Goal: Task Accomplishment & Management: Complete application form

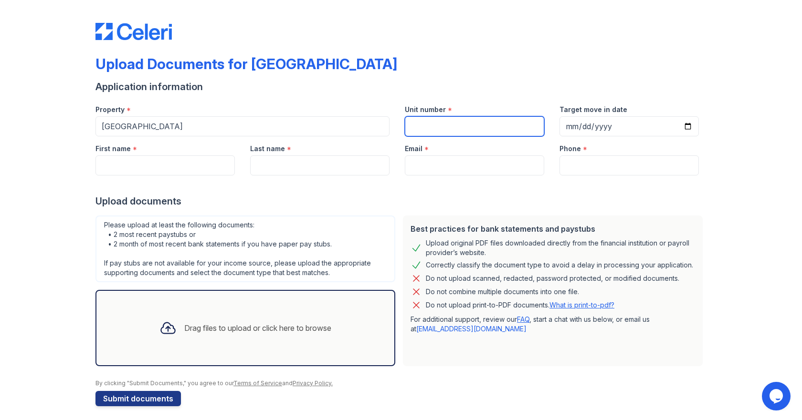
click at [443, 127] on input "Unit number" at bounding box center [474, 126] width 139 height 20
type input "2151"
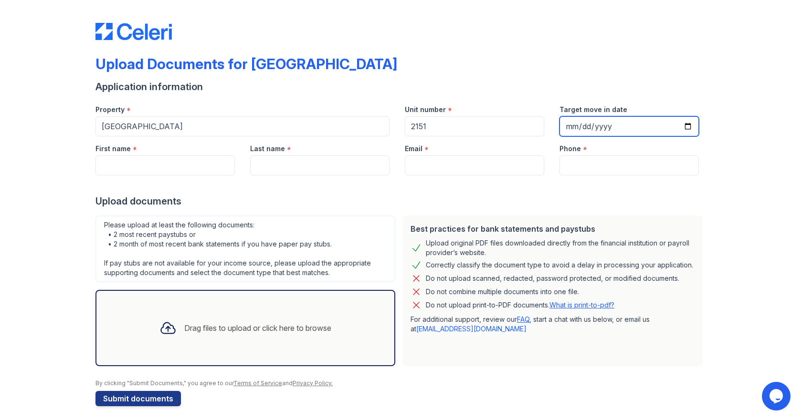
click at [566, 125] on input "Target move in date" at bounding box center [628, 126] width 139 height 20
type input "[DATE]"
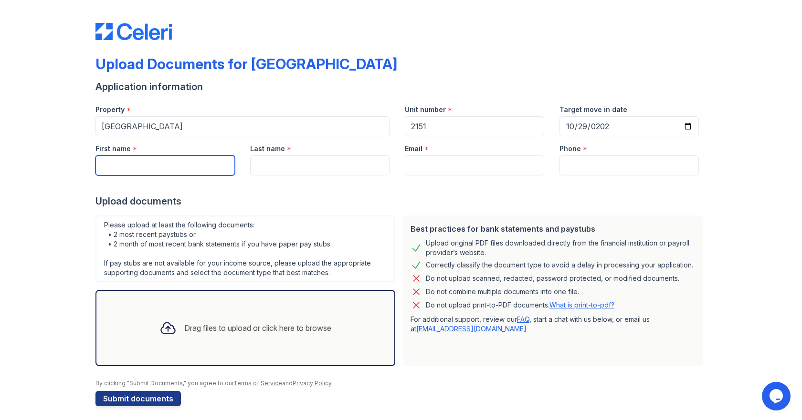
click at [158, 170] on input "First name" at bounding box center [164, 166] width 139 height 20
type input "t"
type input "[PERSON_NAME]"
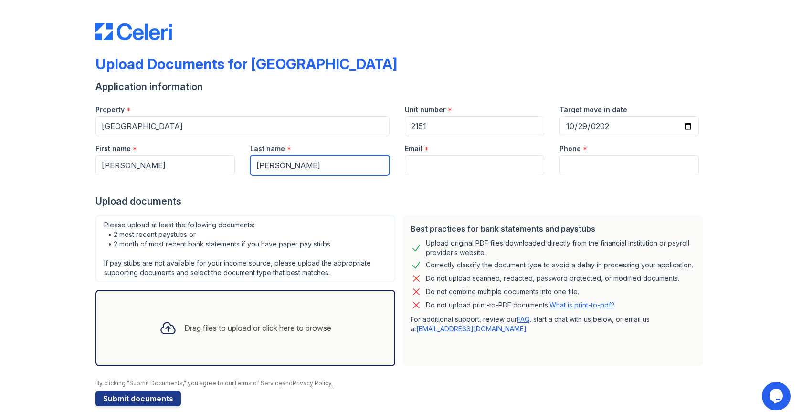
type input "[PERSON_NAME]"
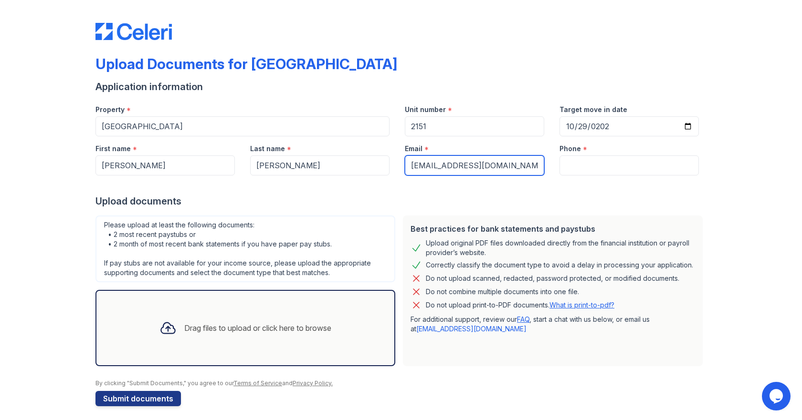
type input "[EMAIL_ADDRESS][DOMAIN_NAME]"
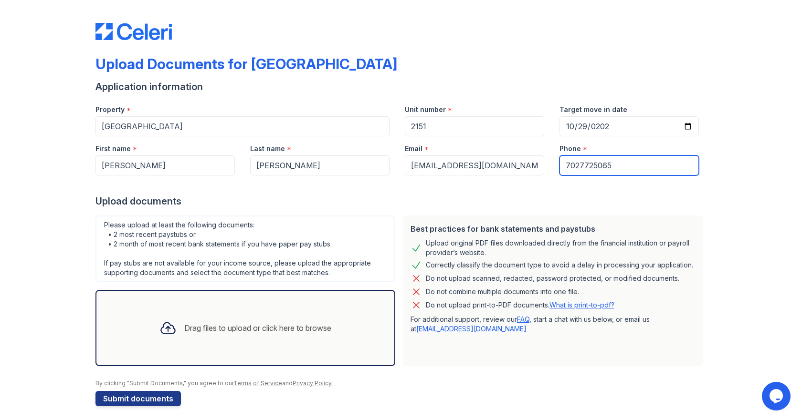
type input "7027725065"
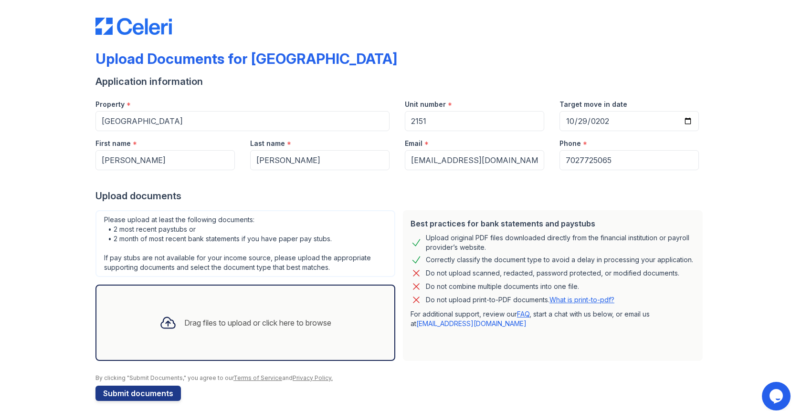
click at [260, 326] on div "Drag files to upload or click here to browse" at bounding box center [257, 322] width 147 height 11
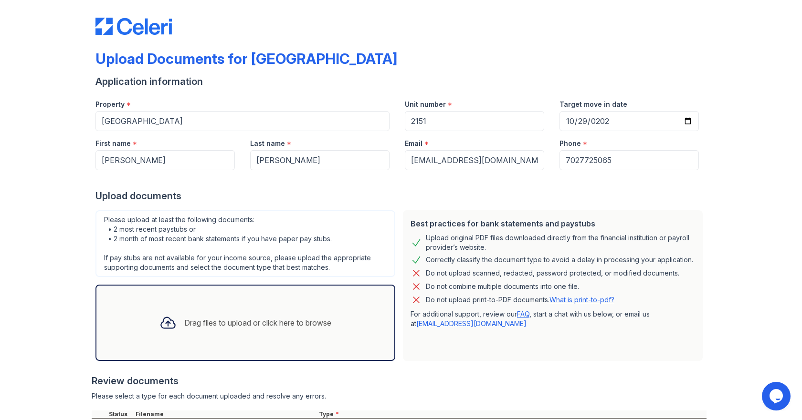
scroll to position [92, 0]
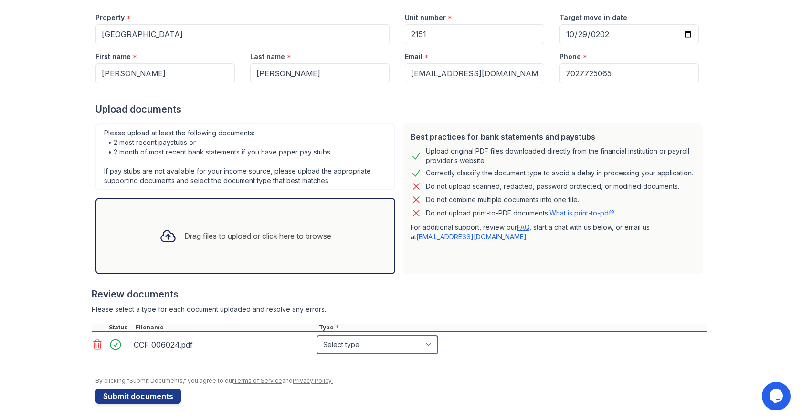
drag, startPoint x: 414, startPoint y: 344, endPoint x: 409, endPoint y: 350, distance: 7.8
click at [414, 344] on select "Select type Paystub Bank Statement Offer Letter Tax Documents Benefit Award Let…" at bounding box center [377, 345] width 121 height 18
select select "paystub"
click at [317, 336] on select "Select type Paystub Bank Statement Offer Letter Tax Documents Benefit Award Let…" at bounding box center [377, 345] width 121 height 18
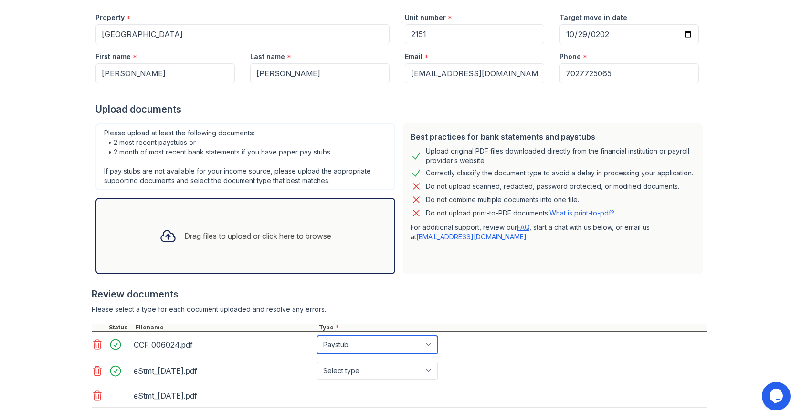
scroll to position [145, 0]
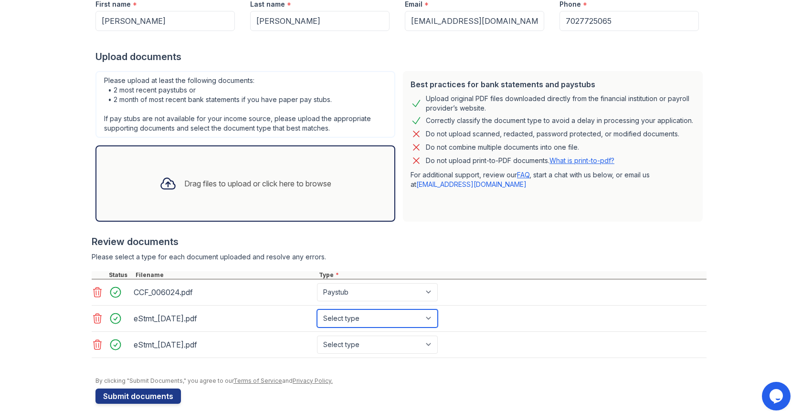
click at [351, 322] on select "Select type Paystub Bank Statement Offer Letter Tax Documents Benefit Award Let…" at bounding box center [377, 319] width 121 height 18
select select "bank_statement"
click at [317, 310] on select "Select type Paystub Bank Statement Offer Letter Tax Documents Benefit Award Let…" at bounding box center [377, 319] width 121 height 18
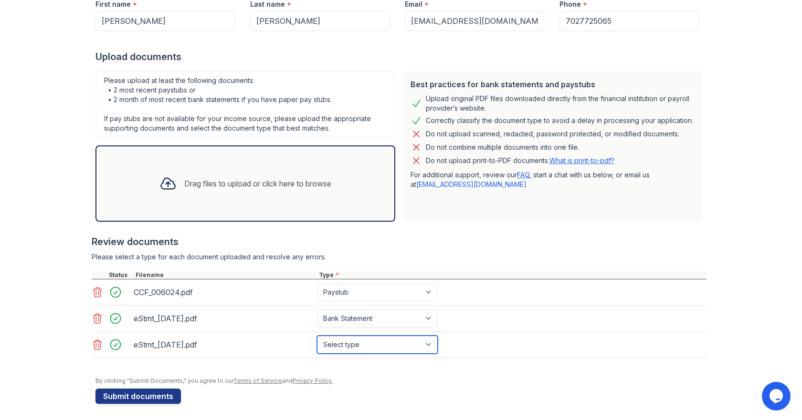
click at [362, 339] on select "Select type Paystub Bank Statement Offer Letter Tax Documents Benefit Award Let…" at bounding box center [377, 345] width 121 height 18
select select "bank_statement"
click at [317, 336] on select "Select type Paystub Bank Statement Offer Letter Tax Documents Benefit Award Let…" at bounding box center [377, 345] width 121 height 18
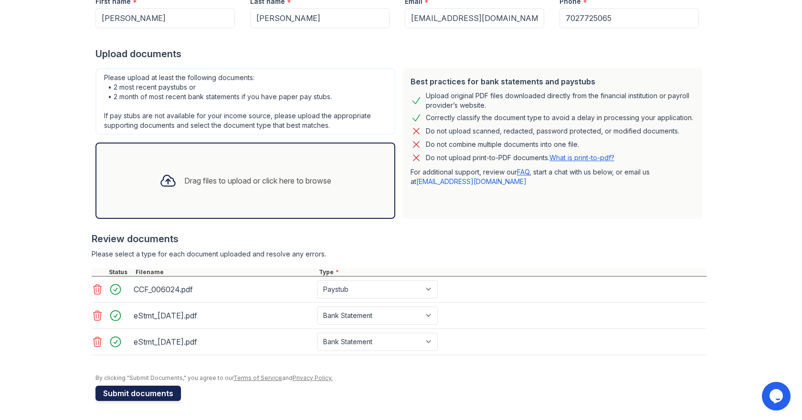
click at [146, 390] on button "Submit documents" at bounding box center [137, 393] width 85 height 15
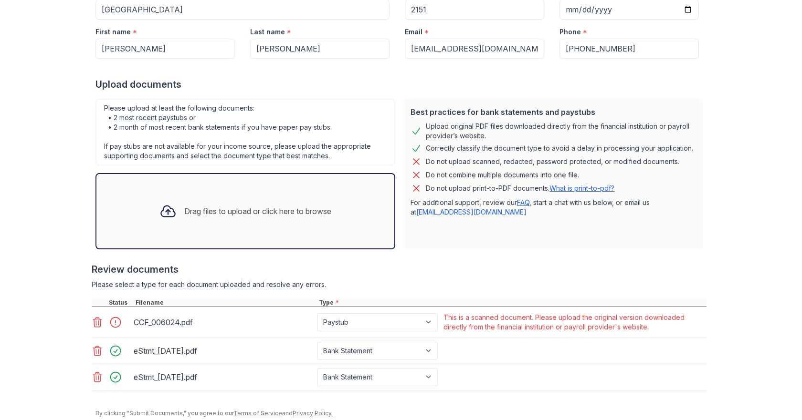
scroll to position [179, 0]
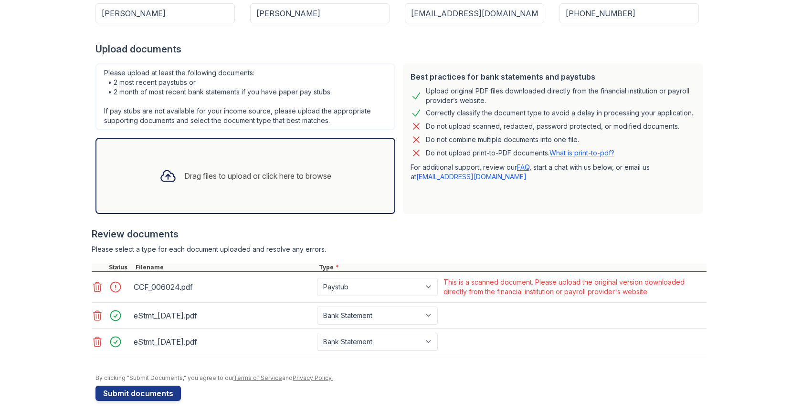
click at [94, 286] on icon at bounding box center [98, 287] width 8 height 10
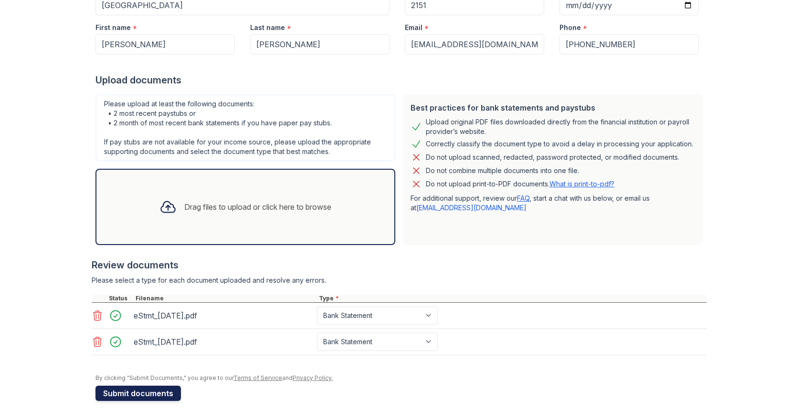
click at [147, 391] on button "Submit documents" at bounding box center [137, 393] width 85 height 15
